Goal: Task Accomplishment & Management: Manage account settings

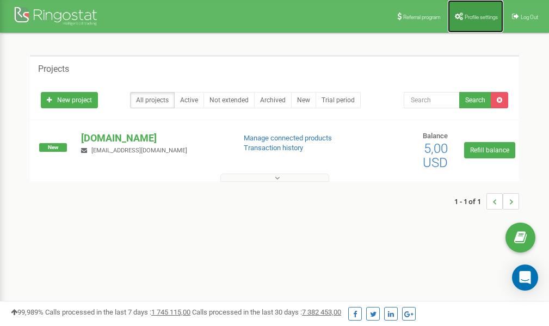
click at [474, 15] on span "Profile settings" at bounding box center [480, 17] width 33 height 6
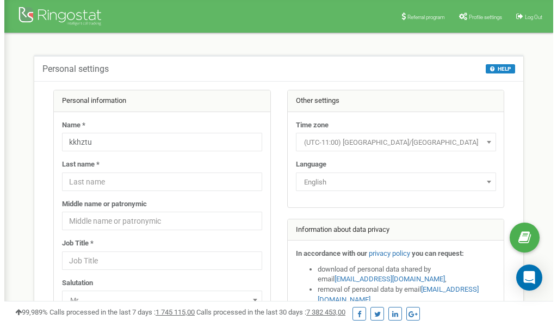
scroll to position [54, 0]
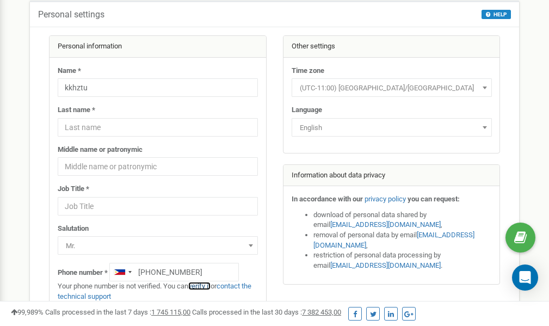
click at [203, 286] on link "verify it" at bounding box center [199, 286] width 22 height 8
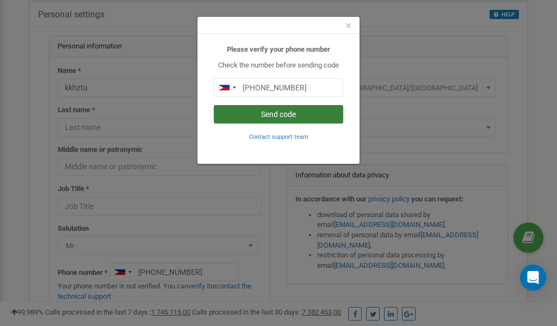
click at [268, 115] on button "Send code" at bounding box center [278, 114] width 129 height 18
